Goal: Information Seeking & Learning: Learn about a topic

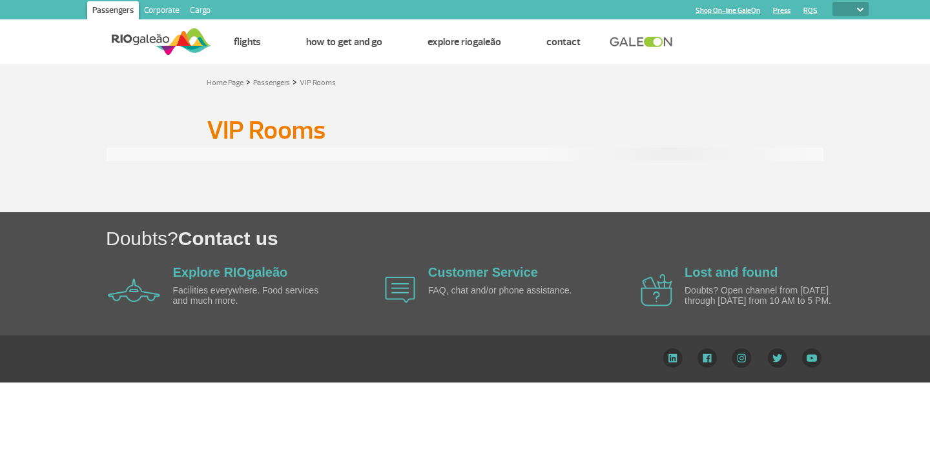
select select
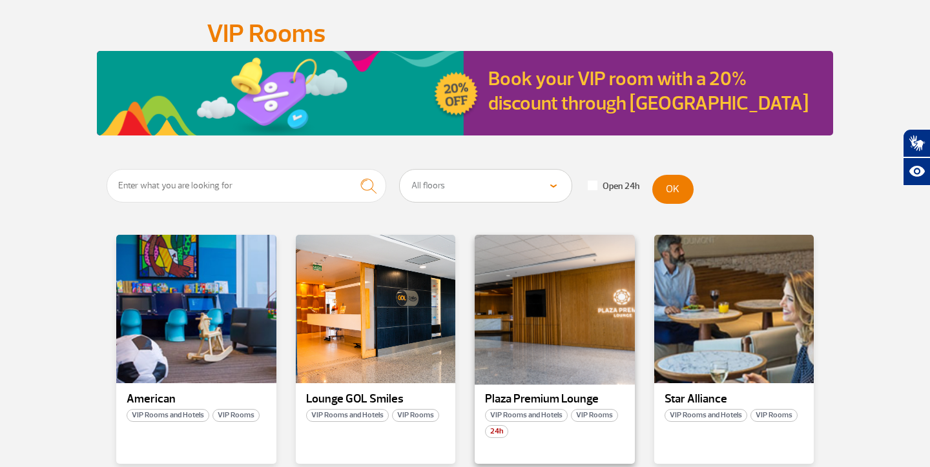
scroll to position [161, 0]
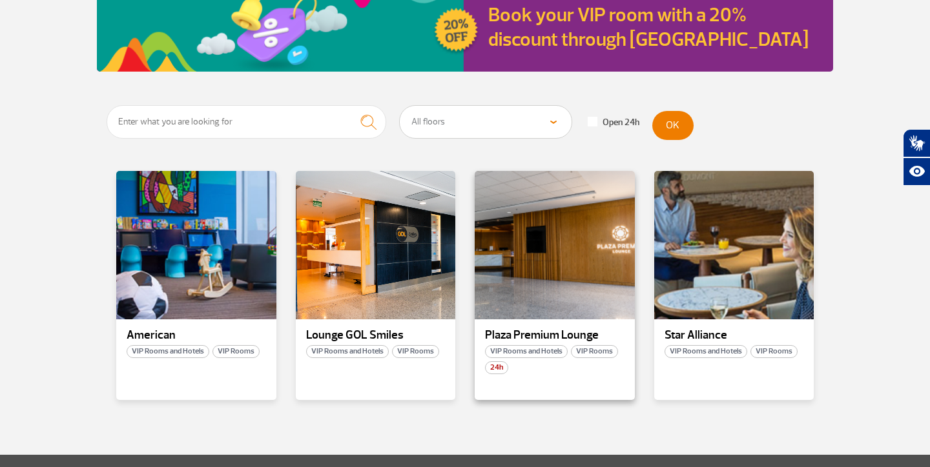
click at [589, 321] on div "Plaza Premium Lounge VIP Rooms and Hotels VIP Rooms 24h" at bounding box center [555, 285] width 160 height 229
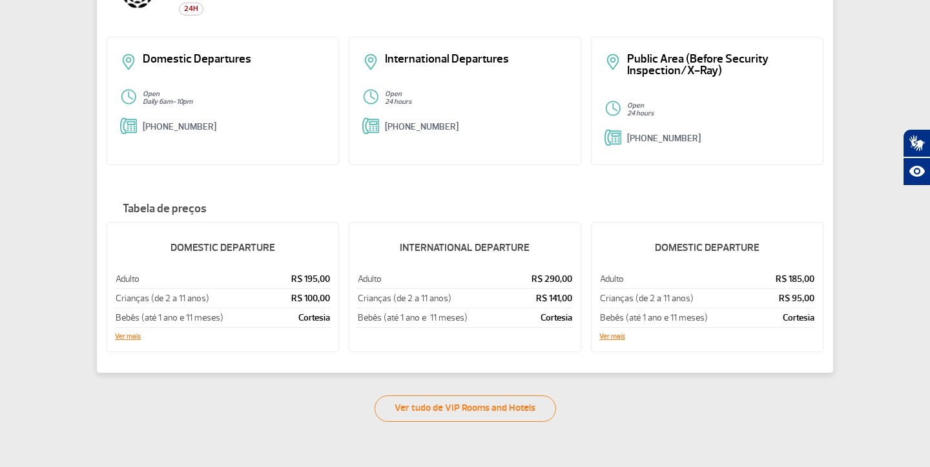
scroll to position [154, 0]
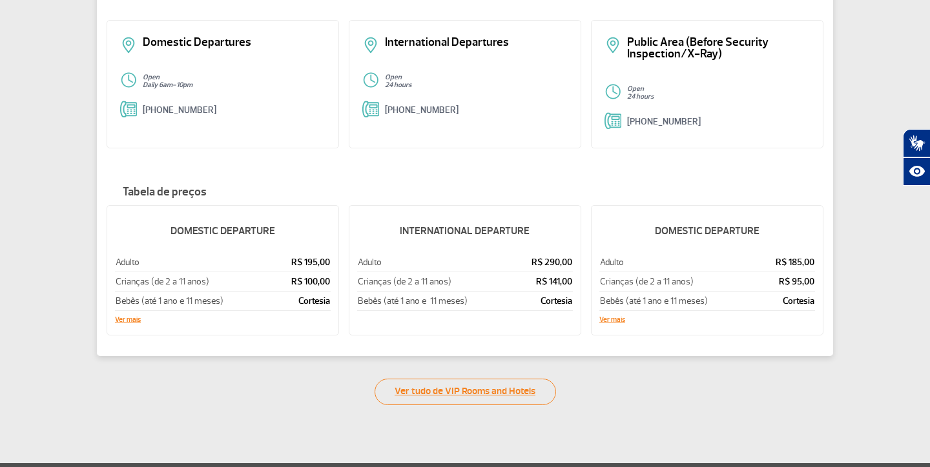
click at [461, 396] on link "Ver tudo de VIP Rooms and Hotels" at bounding box center [464, 392] width 181 height 26
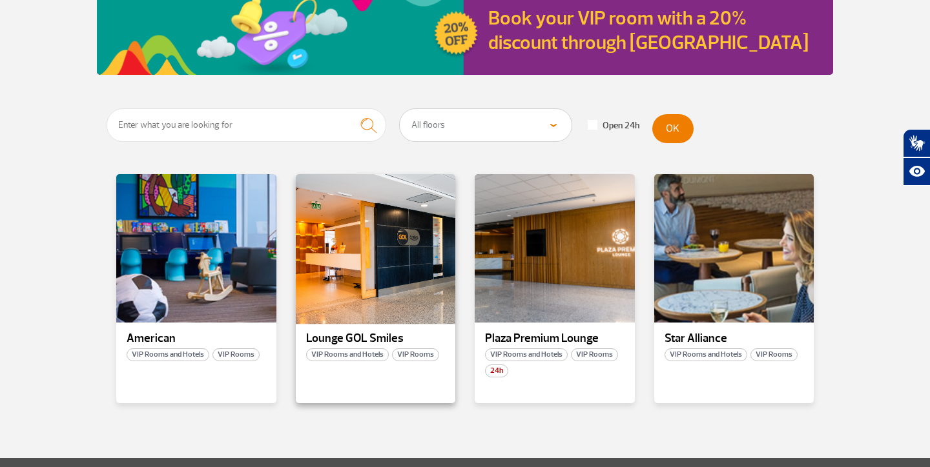
scroll to position [158, 0]
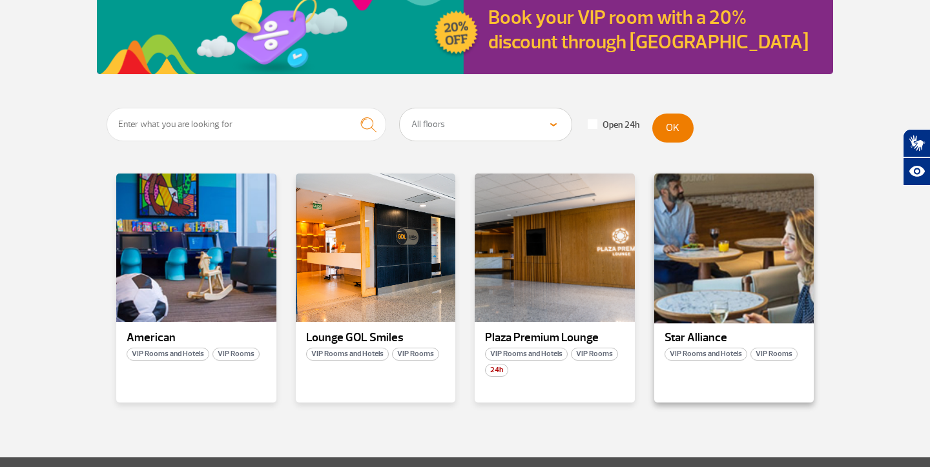
click at [724, 315] on div at bounding box center [733, 248] width 163 height 152
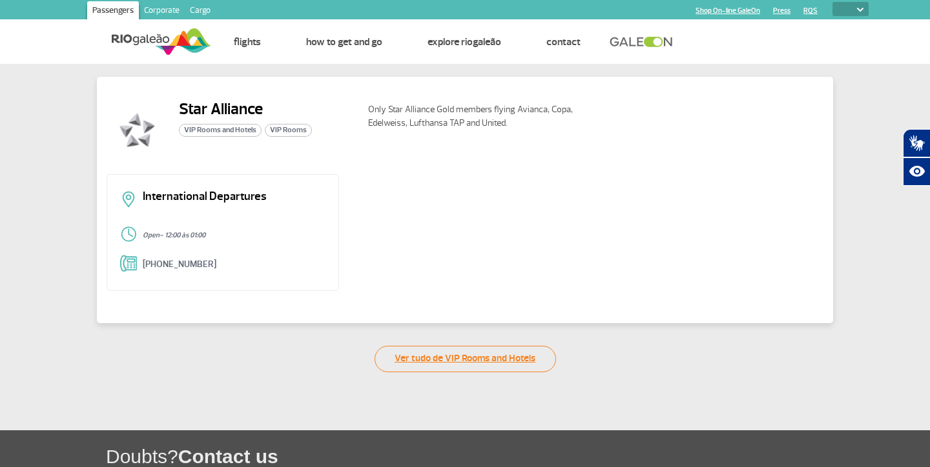
click at [485, 361] on link "Ver tudo de VIP Rooms and Hotels" at bounding box center [464, 359] width 181 height 26
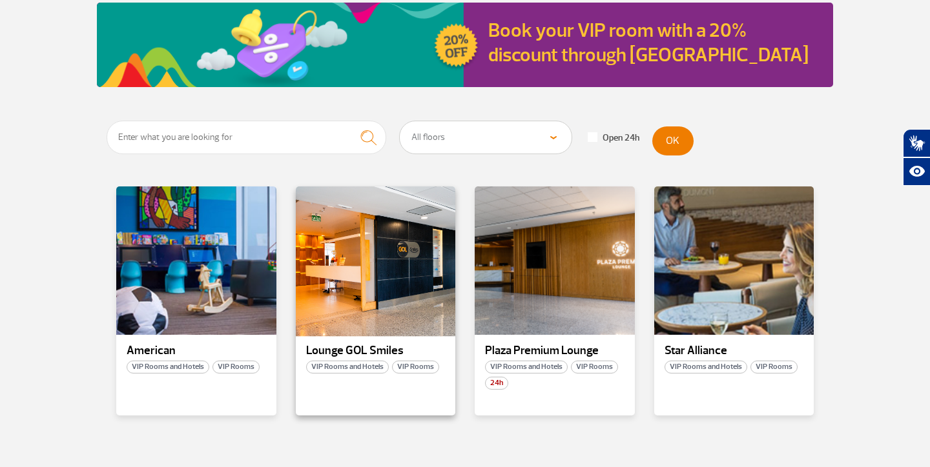
click at [400, 307] on div at bounding box center [375, 261] width 163 height 152
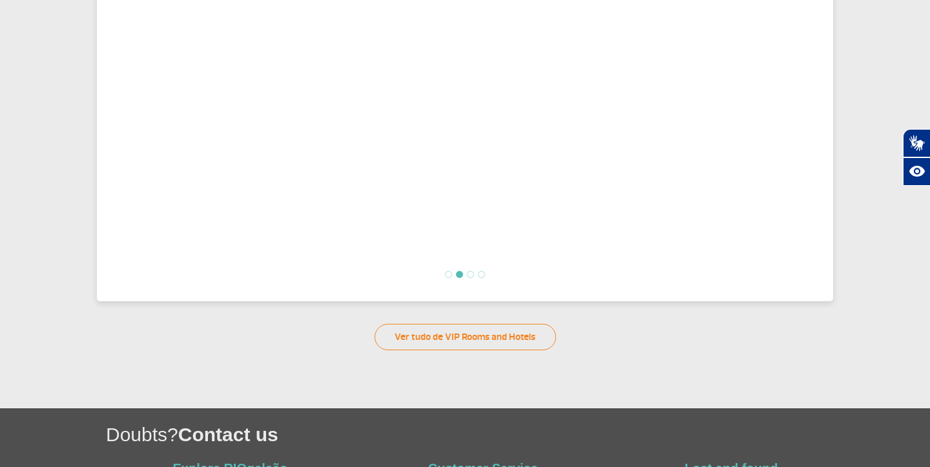
scroll to position [429, 0]
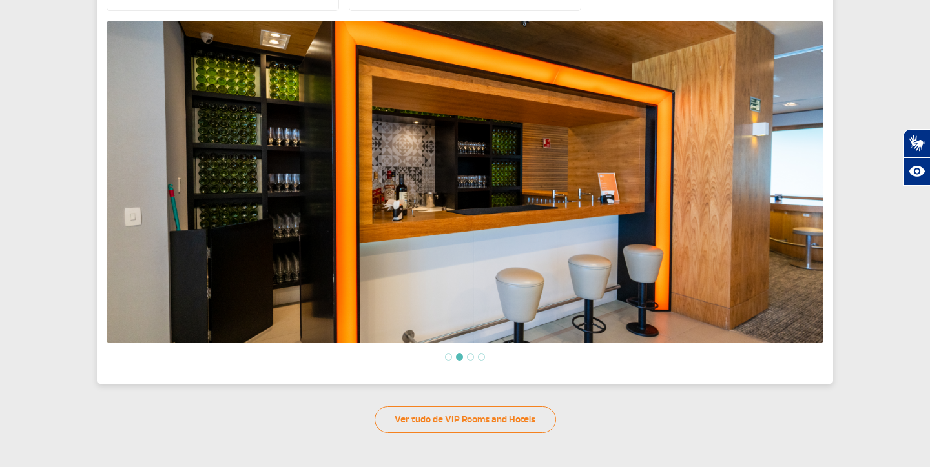
click at [470, 356] on li at bounding box center [470, 357] width 7 height 7
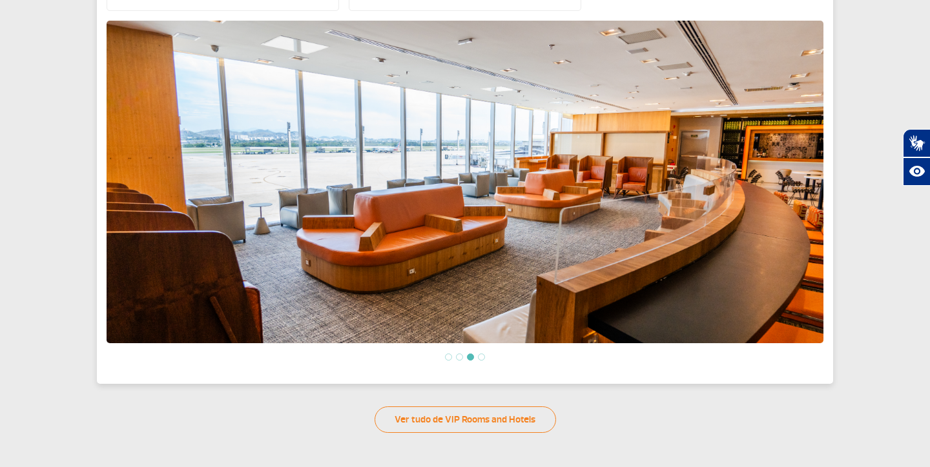
click at [483, 356] on li at bounding box center [481, 357] width 7 height 7
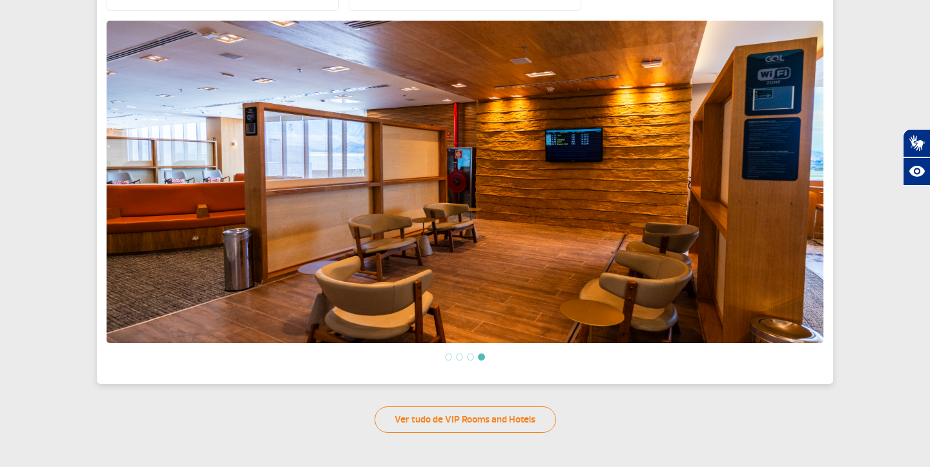
click at [447, 360] on li at bounding box center [448, 357] width 7 height 7
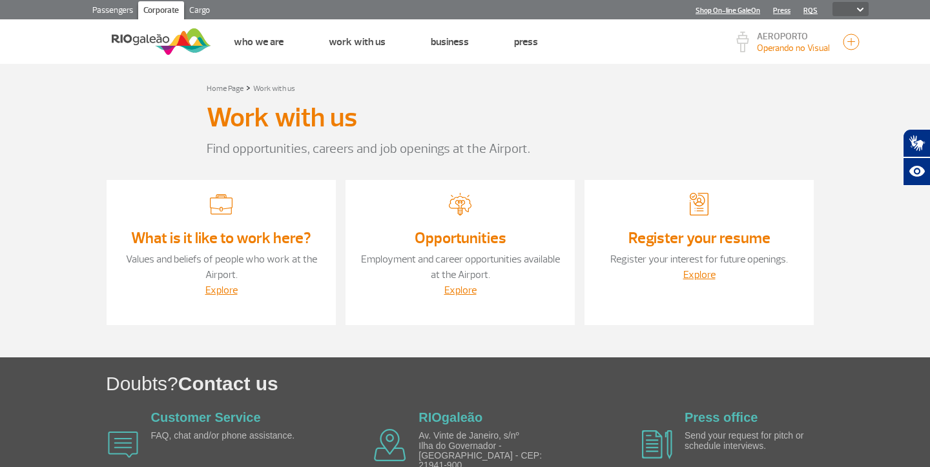
select select
click at [163, 46] on img at bounding box center [161, 42] width 99 height 32
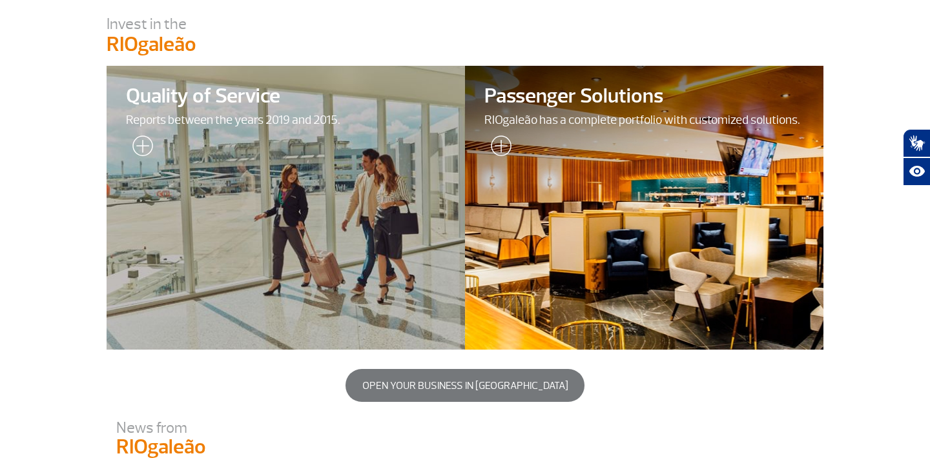
scroll to position [418, 0]
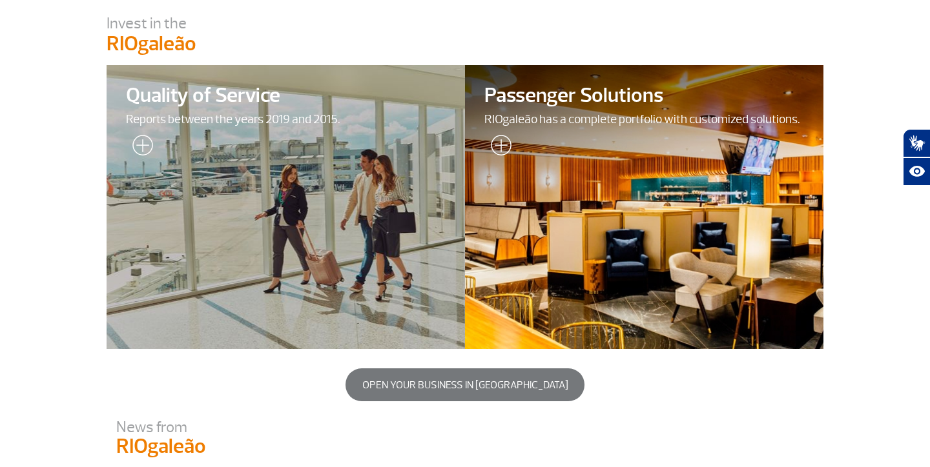
click at [509, 147] on img at bounding box center [497, 148] width 27 height 26
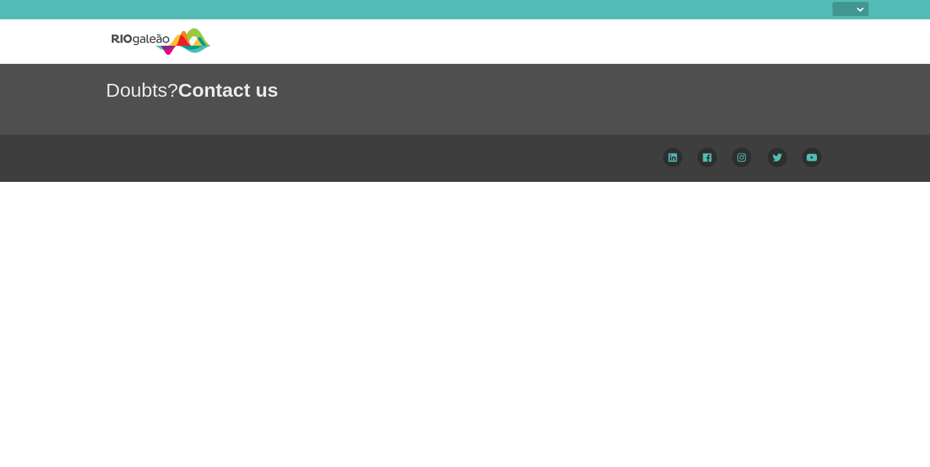
select select
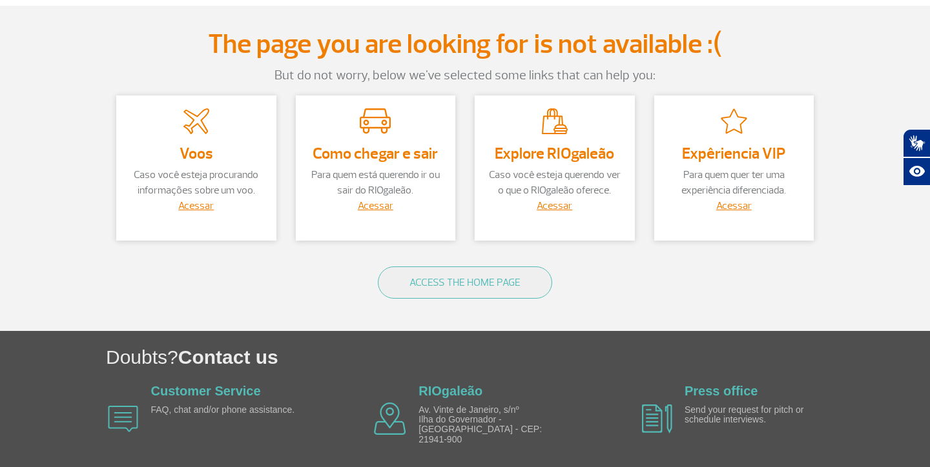
scroll to position [43, 0]
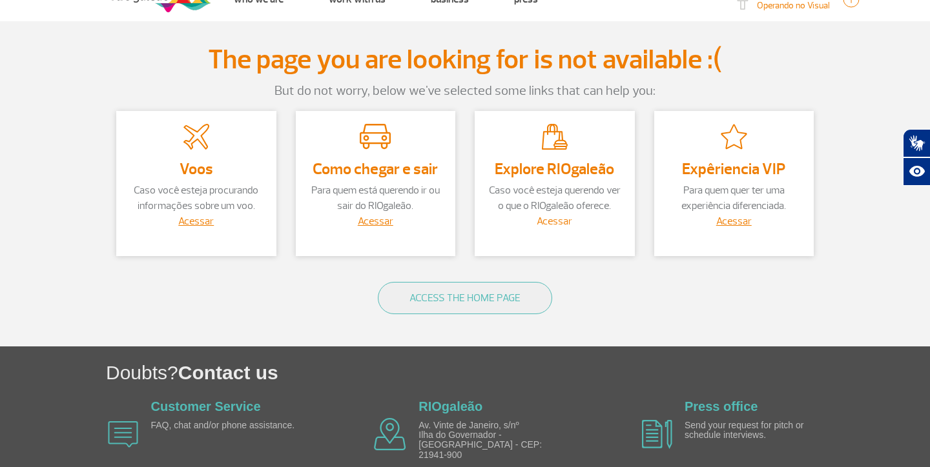
click at [558, 221] on link "Acessar" at bounding box center [555, 221] width 36 height 13
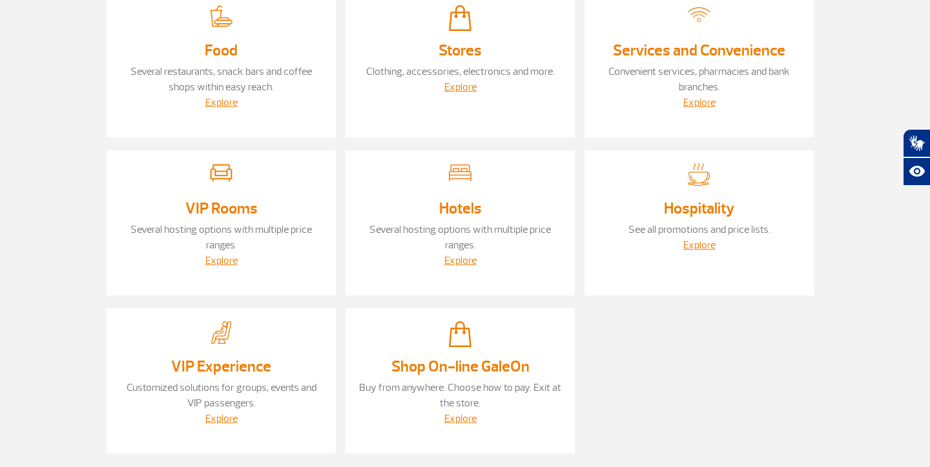
scroll to position [149, 0]
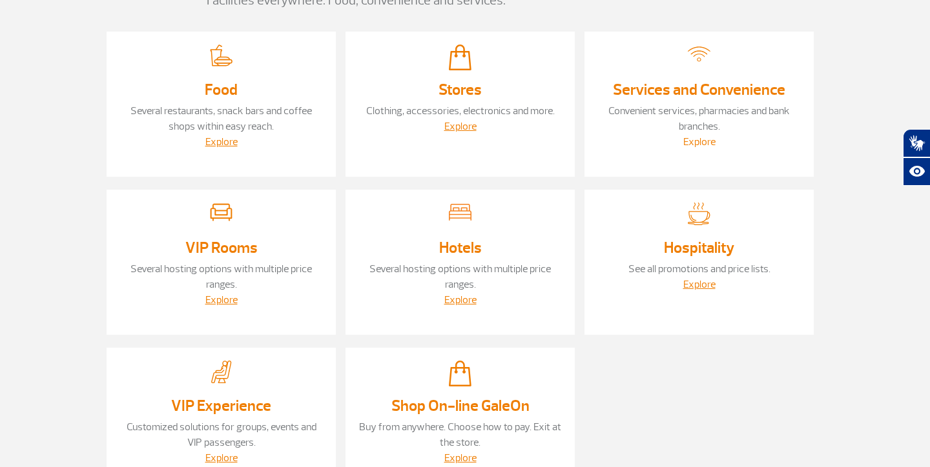
click at [686, 142] on link "Explore" at bounding box center [699, 142] width 32 height 13
click at [453, 300] on link "Explore" at bounding box center [460, 300] width 32 height 13
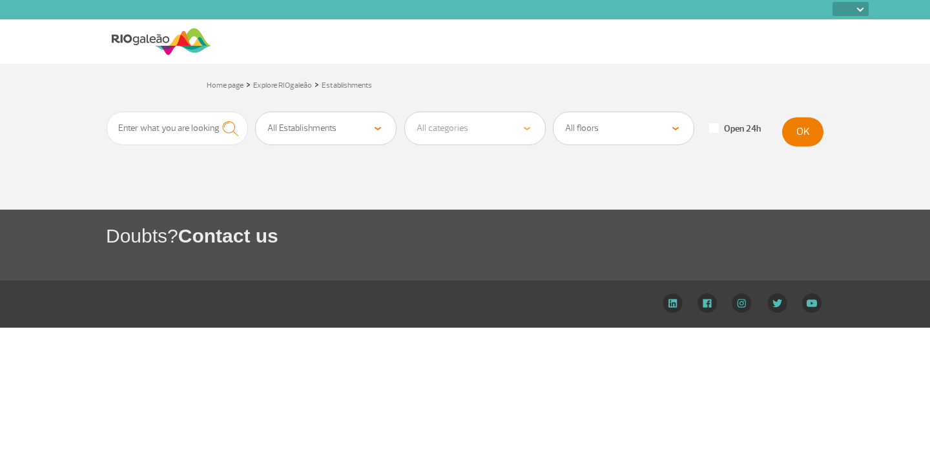
select select
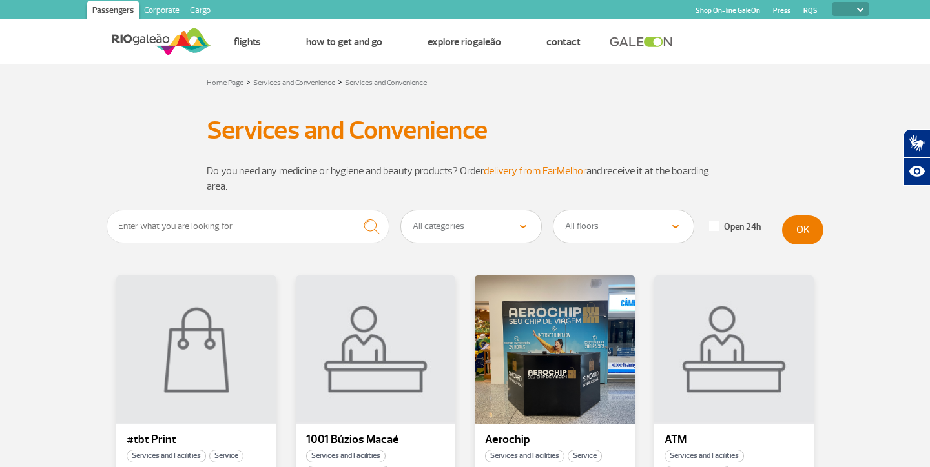
scroll to position [159, 0]
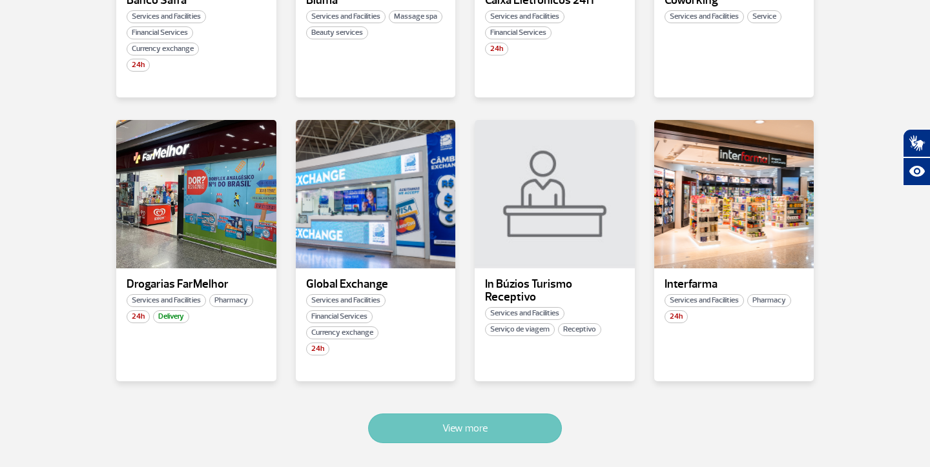
click at [431, 429] on button "View more" at bounding box center [465, 429] width 194 height 30
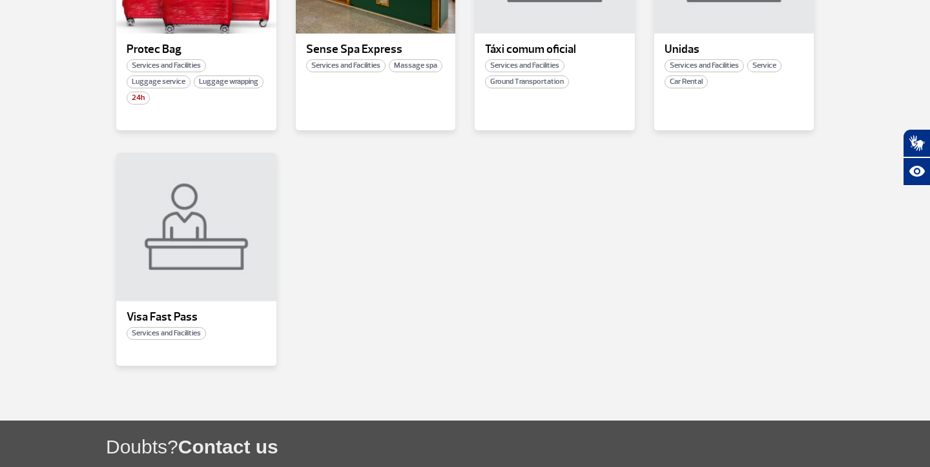
scroll to position [1511, 0]
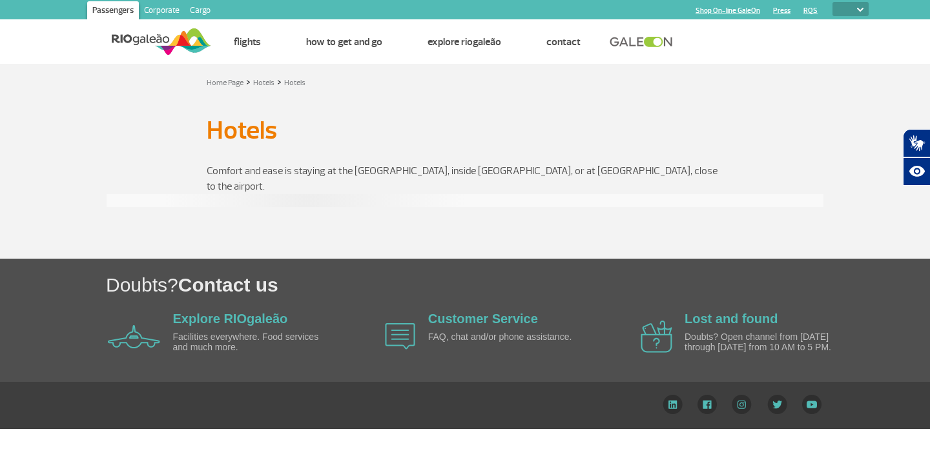
select select
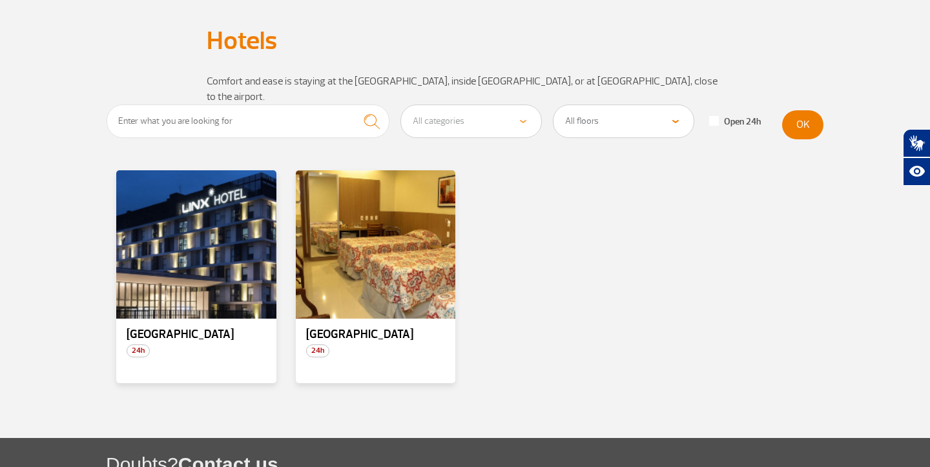
scroll to position [107, 0]
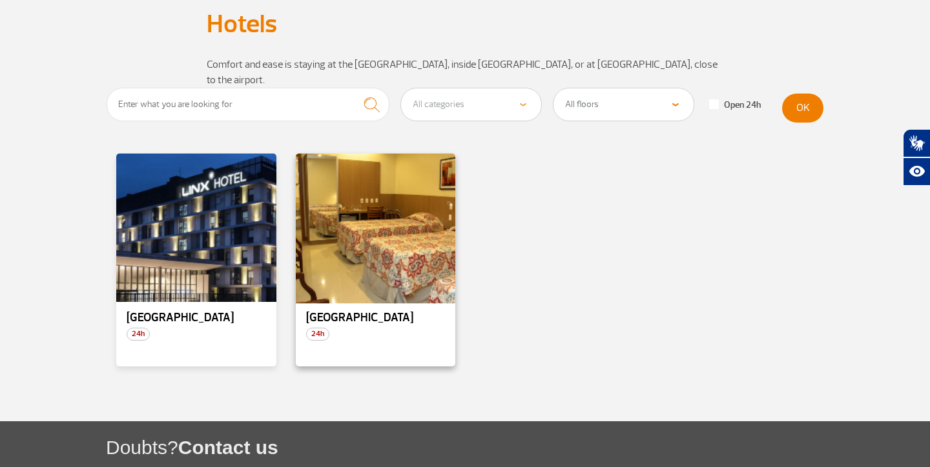
click at [393, 241] on div at bounding box center [375, 228] width 163 height 152
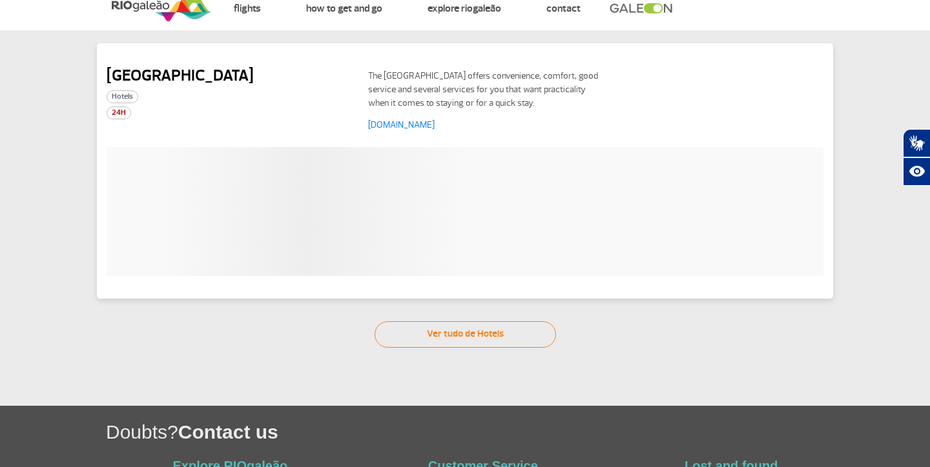
scroll to position [27, 0]
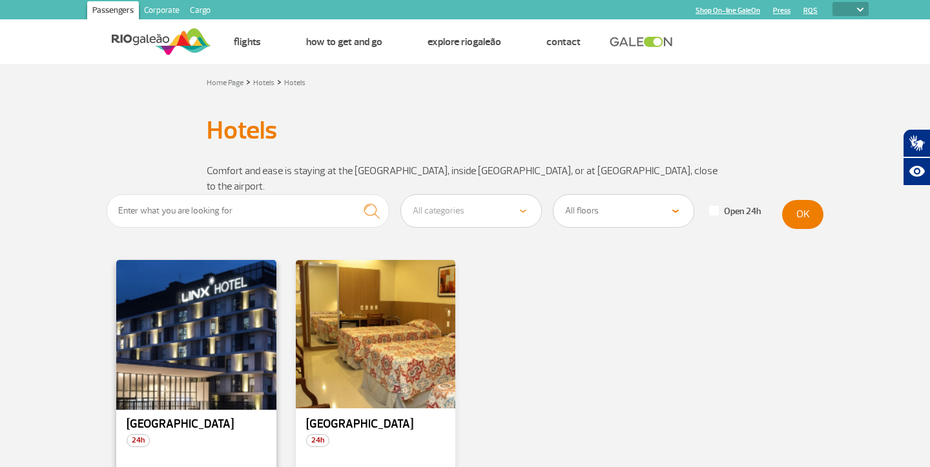
click at [204, 305] on div at bounding box center [196, 335] width 163 height 152
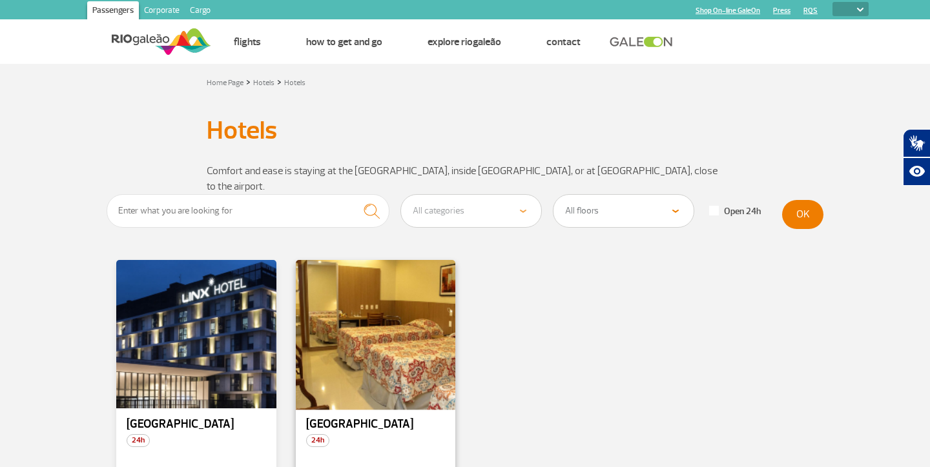
click at [380, 308] on div at bounding box center [375, 335] width 163 height 152
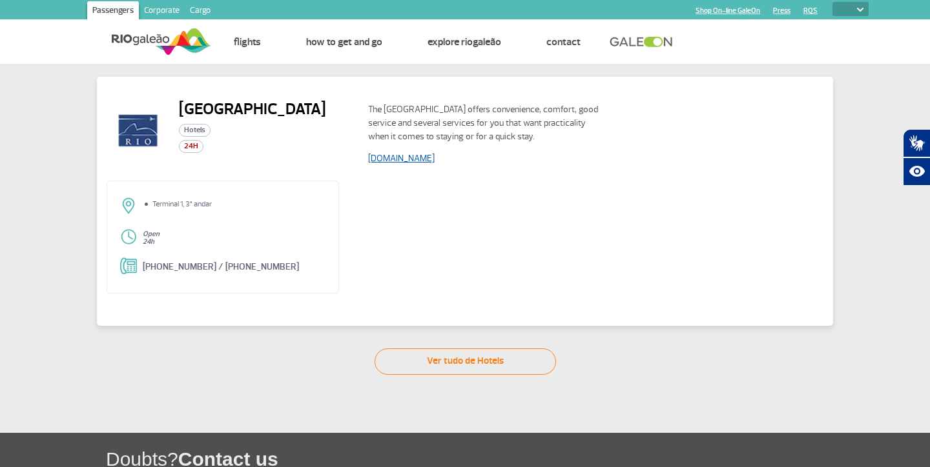
click at [435, 160] on link "[DOMAIN_NAME]" at bounding box center [401, 158] width 67 height 11
